Goal: Task Accomplishment & Management: Manage account settings

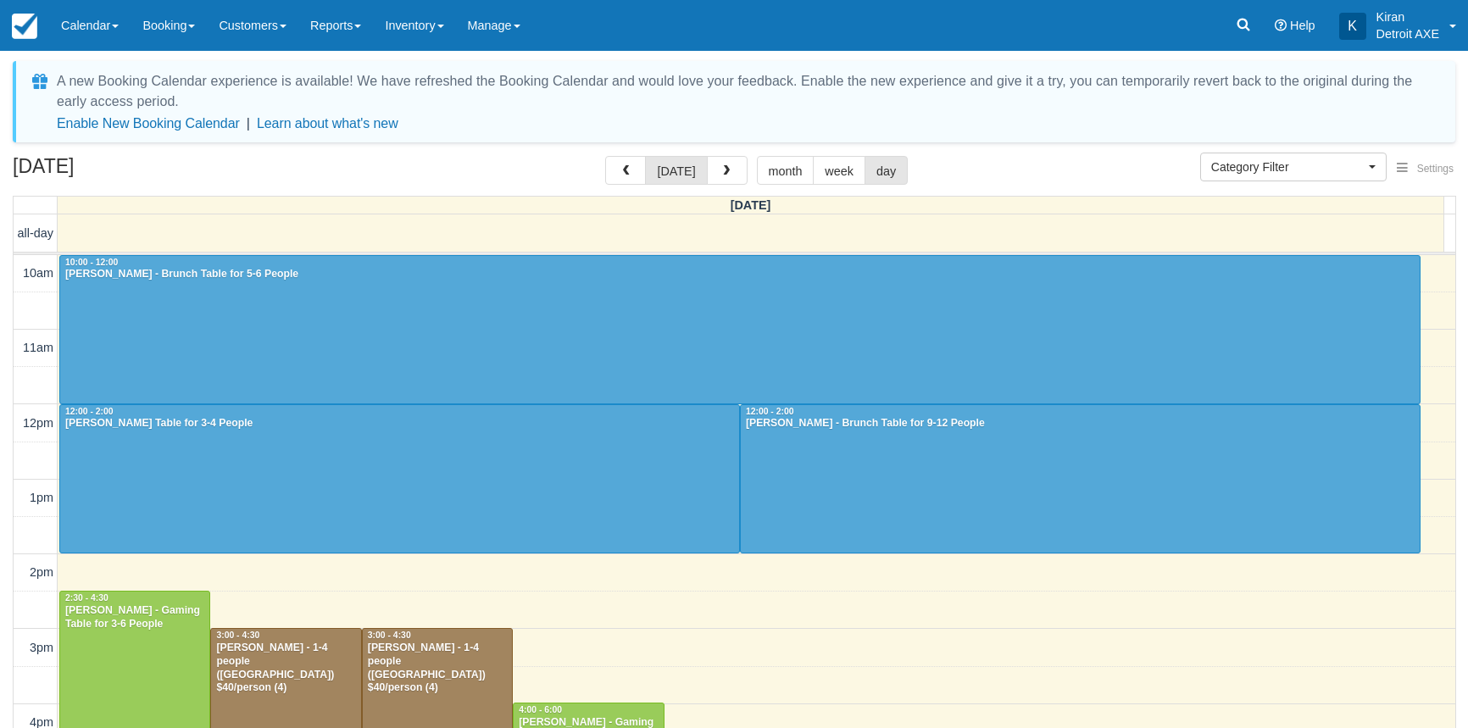
select select
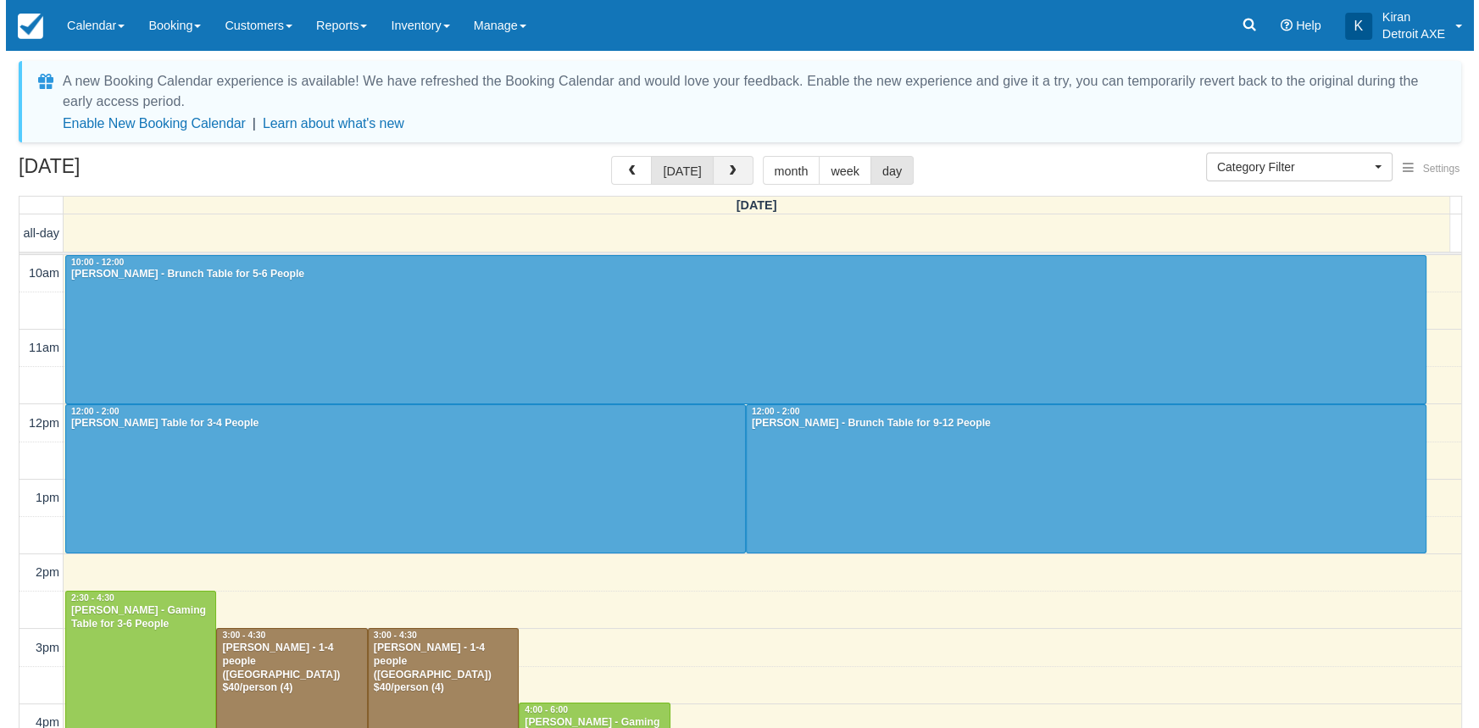
scroll to position [298, 0]
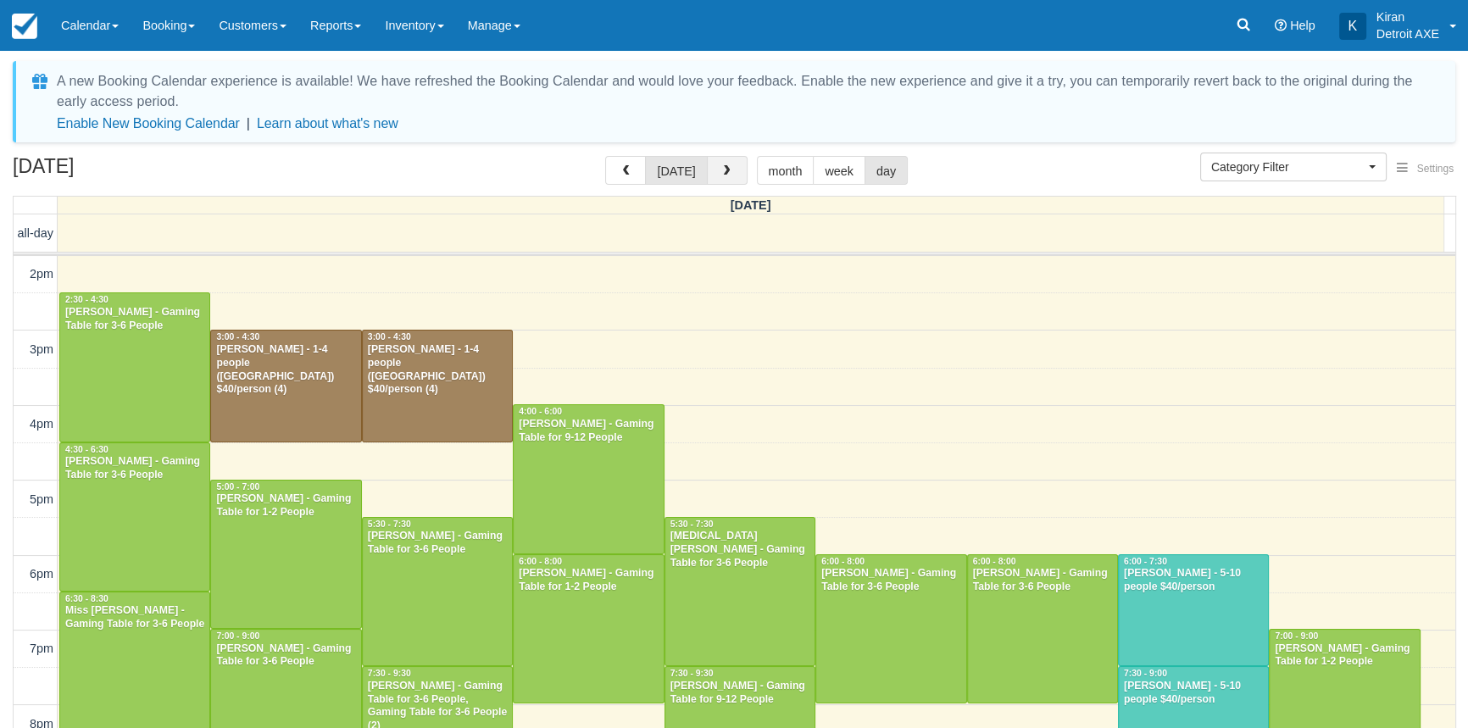
click at [725, 175] on span "button" at bounding box center [726, 171] width 12 height 12
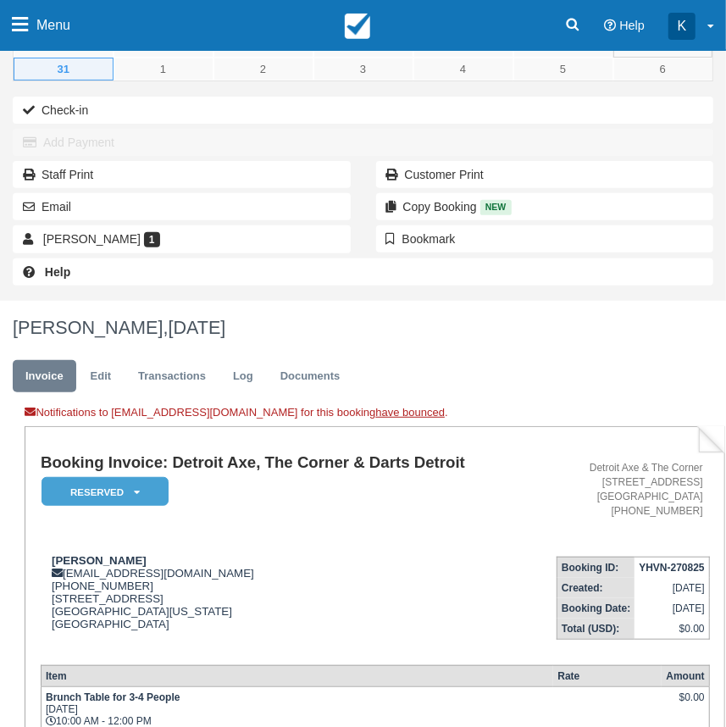
scroll to position [308, 0]
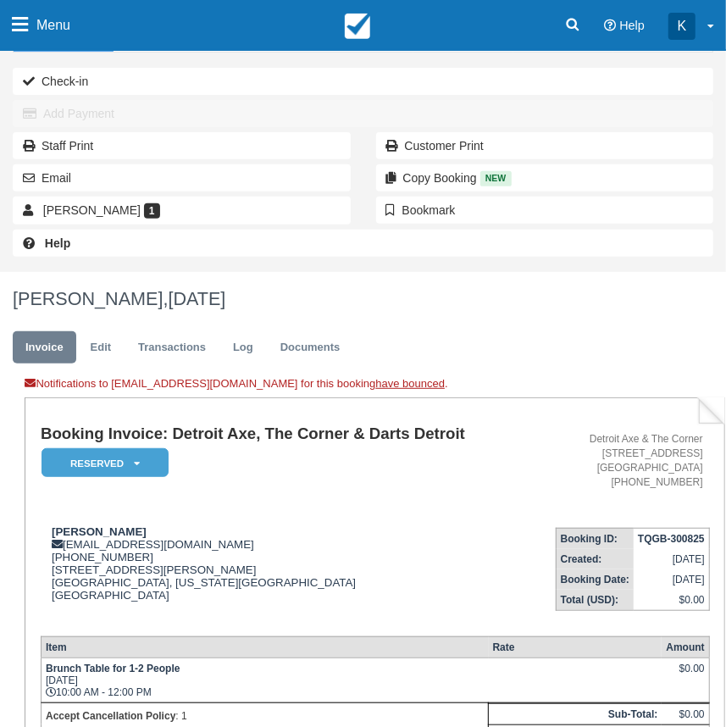
scroll to position [231, 0]
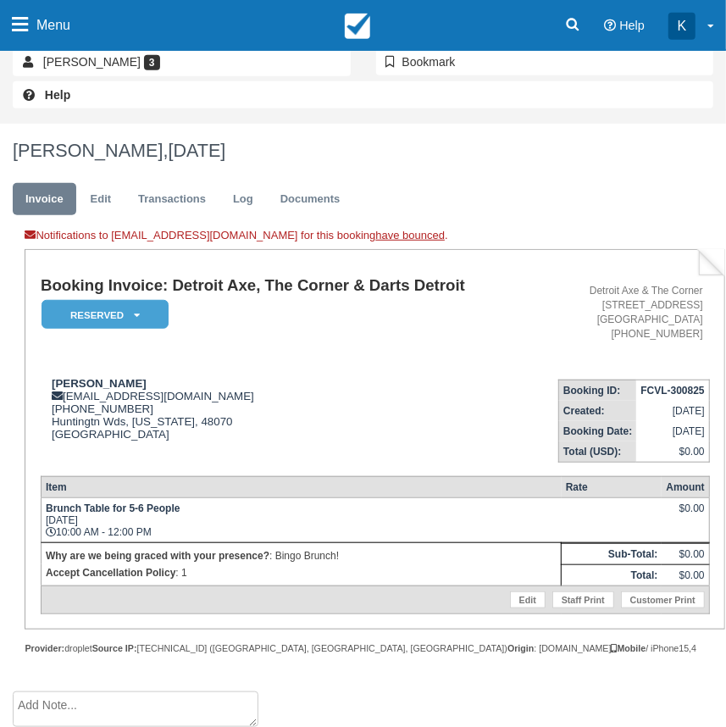
scroll to position [339, 0]
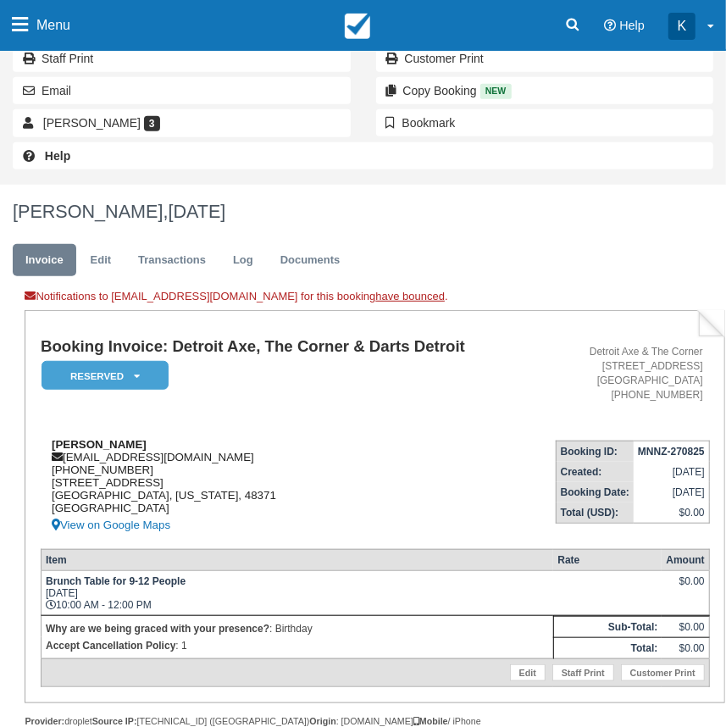
scroll to position [308, 0]
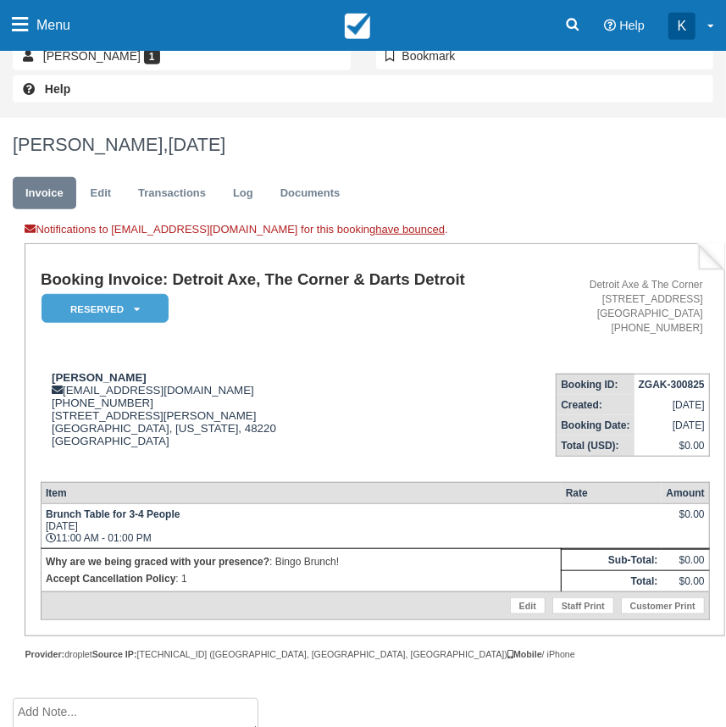
scroll to position [349, 0]
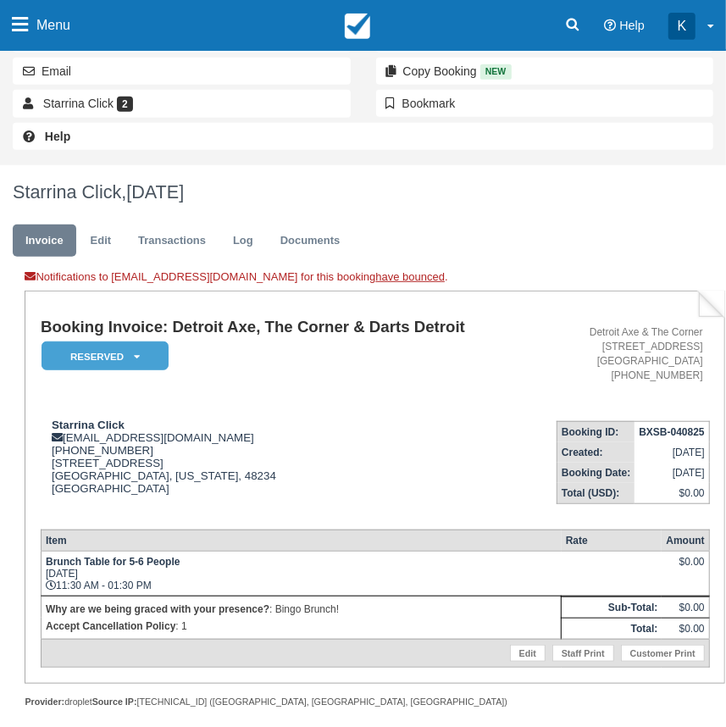
scroll to position [349, 0]
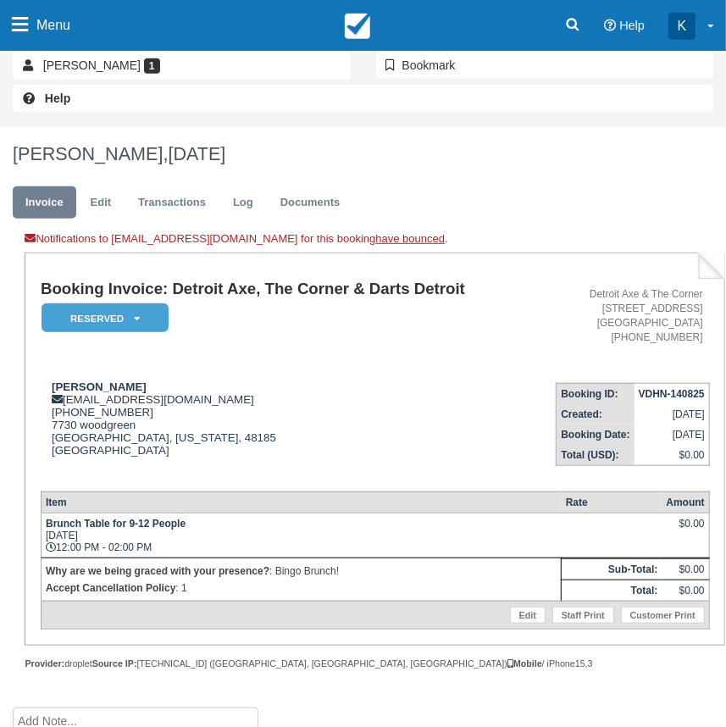
scroll to position [349, 0]
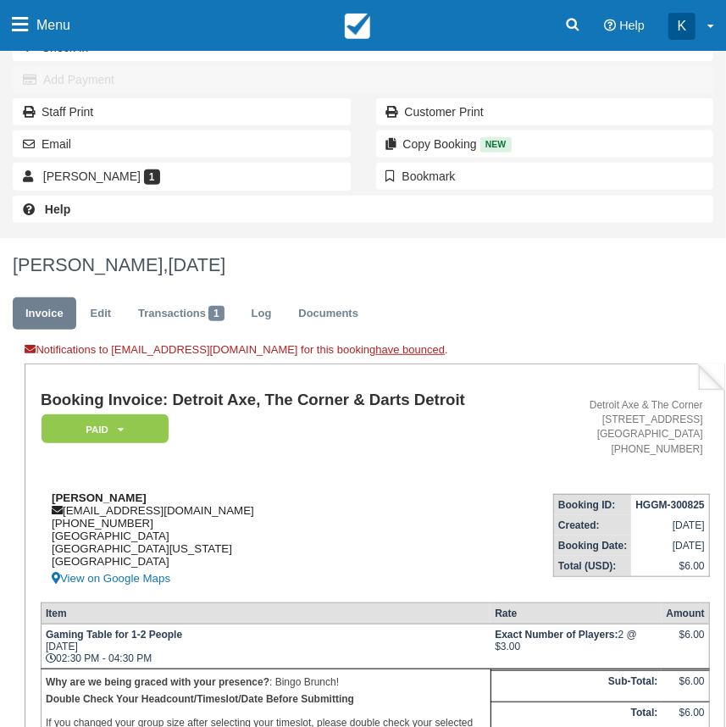
scroll to position [308, 0]
